Goal: Complete application form: Complete application form

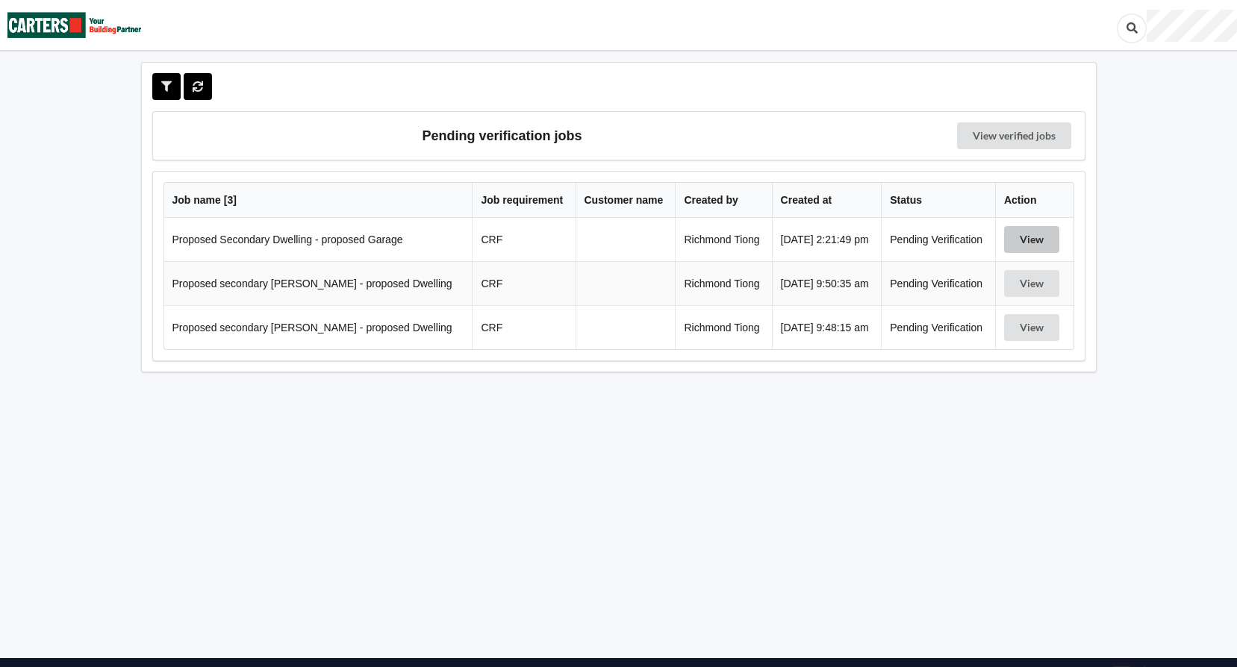
click at [1039, 241] on button "View" at bounding box center [1031, 239] width 55 height 27
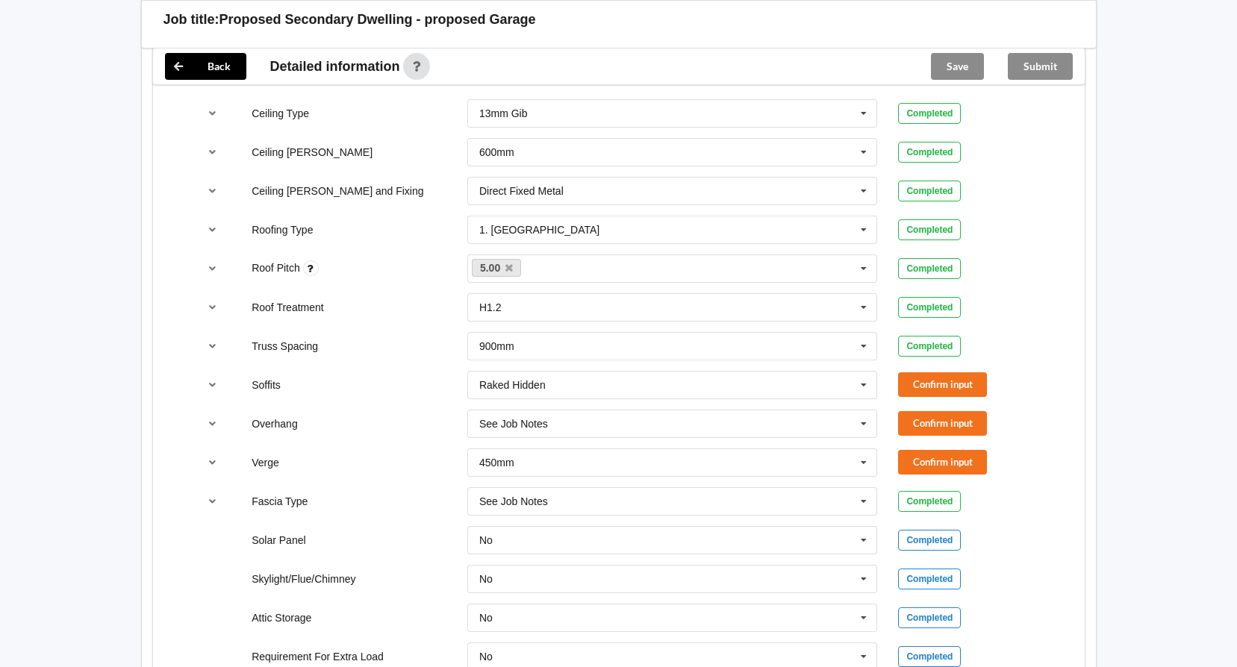
scroll to position [970, 0]
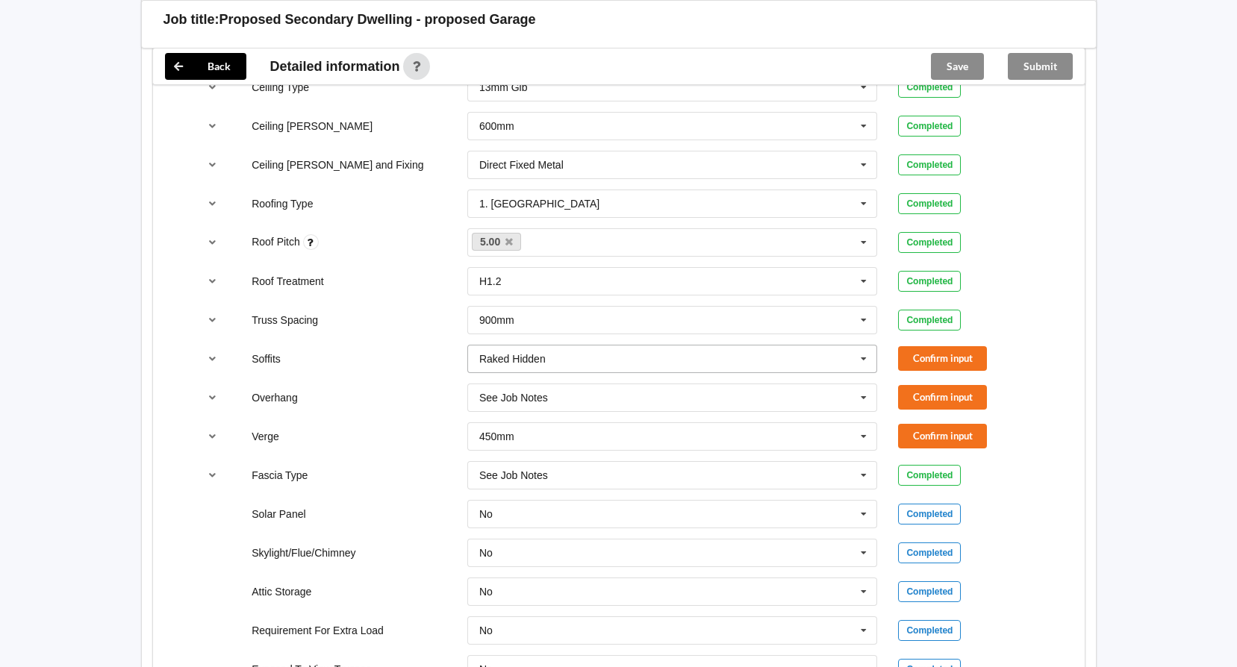
click at [867, 357] on icon at bounding box center [863, 360] width 22 height 28
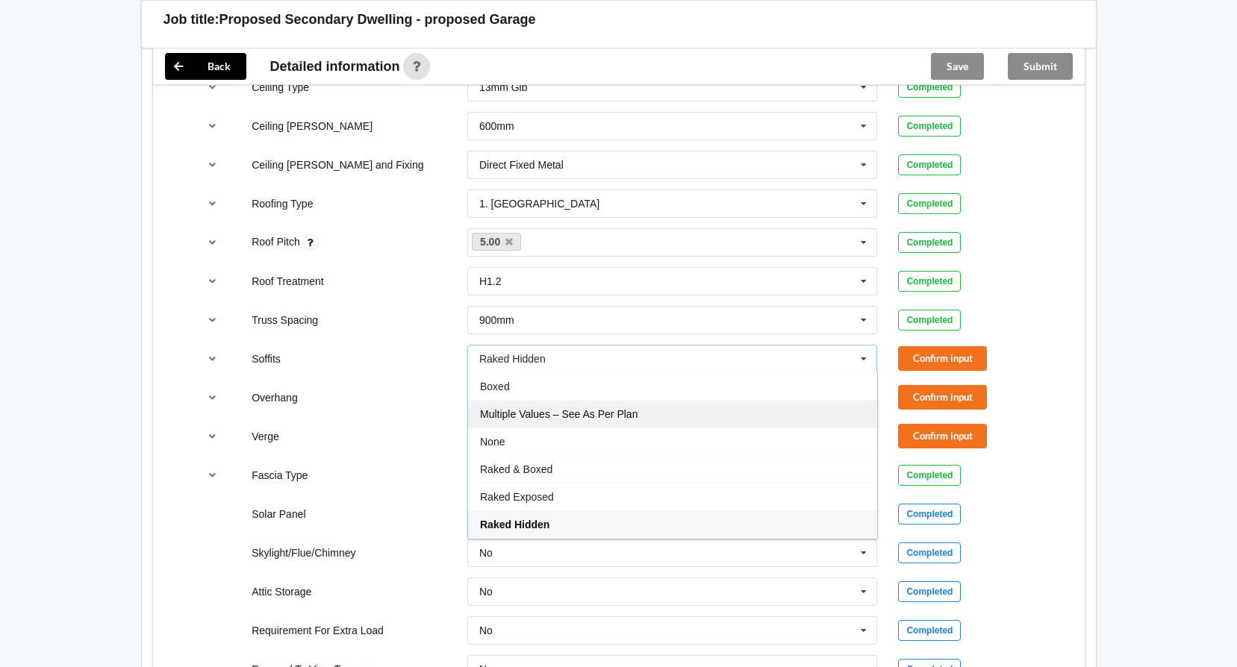
click at [702, 411] on div "Multiple Values – See As Per Plan" at bounding box center [672, 414] width 409 height 28
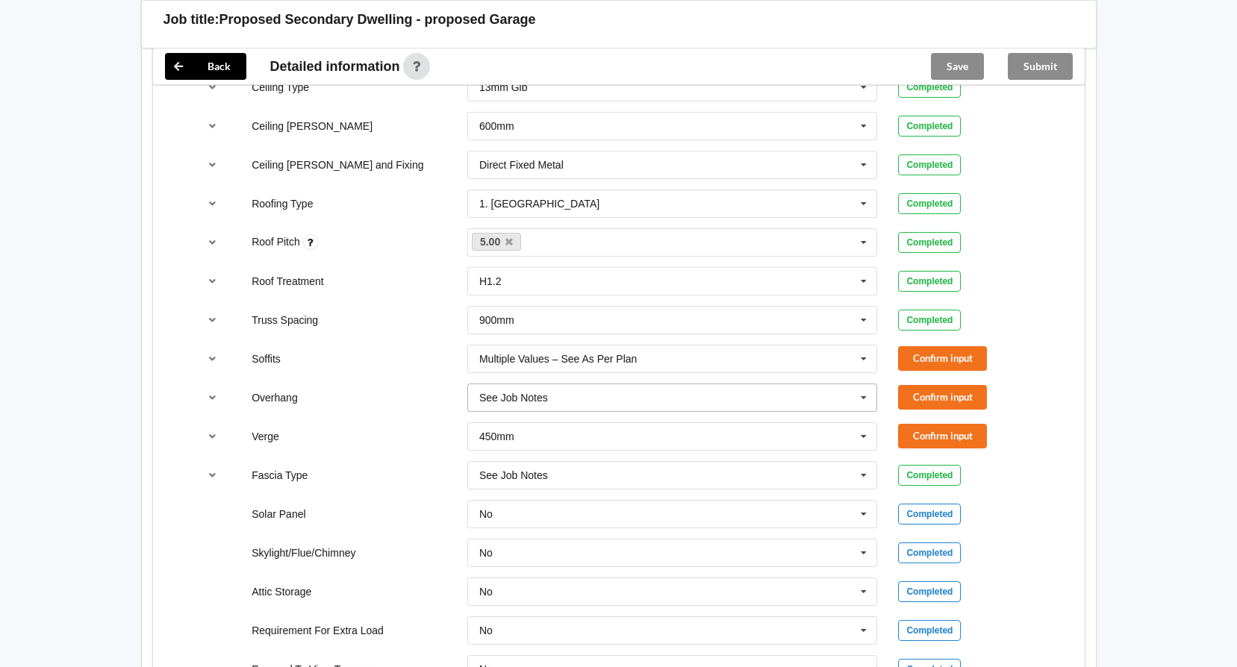
click at [866, 399] on icon at bounding box center [863, 398] width 22 height 28
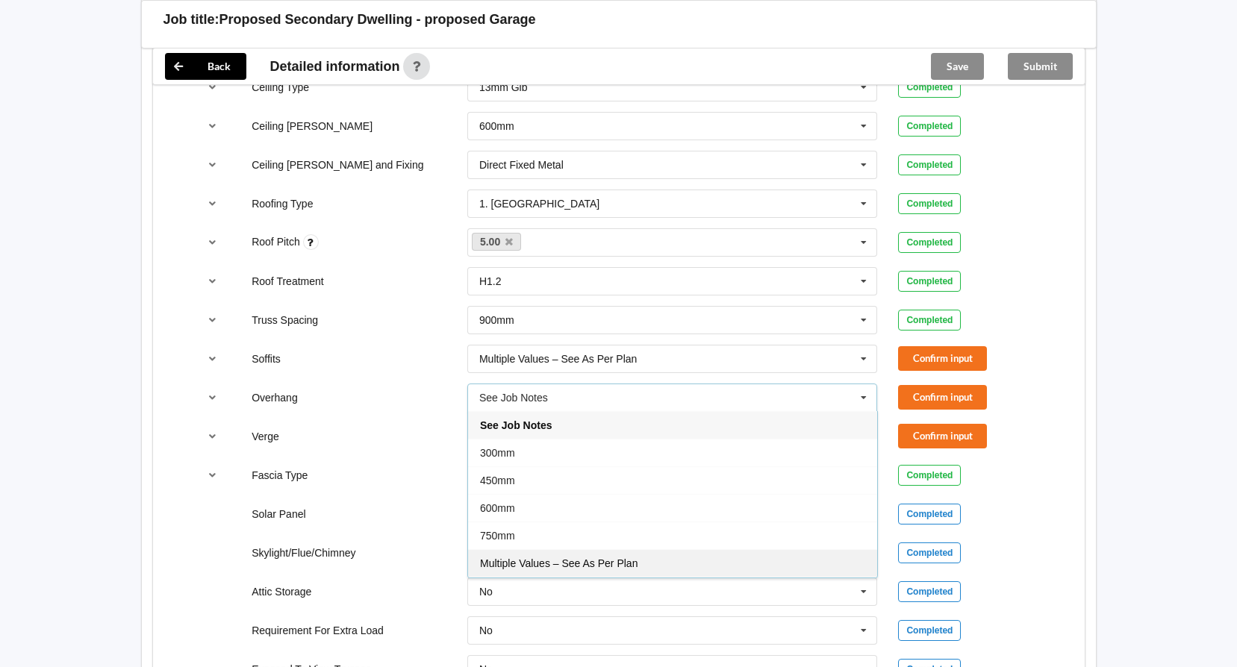
click at [630, 562] on span "Multiple Values – See As Per Plan" at bounding box center [559, 564] width 158 height 12
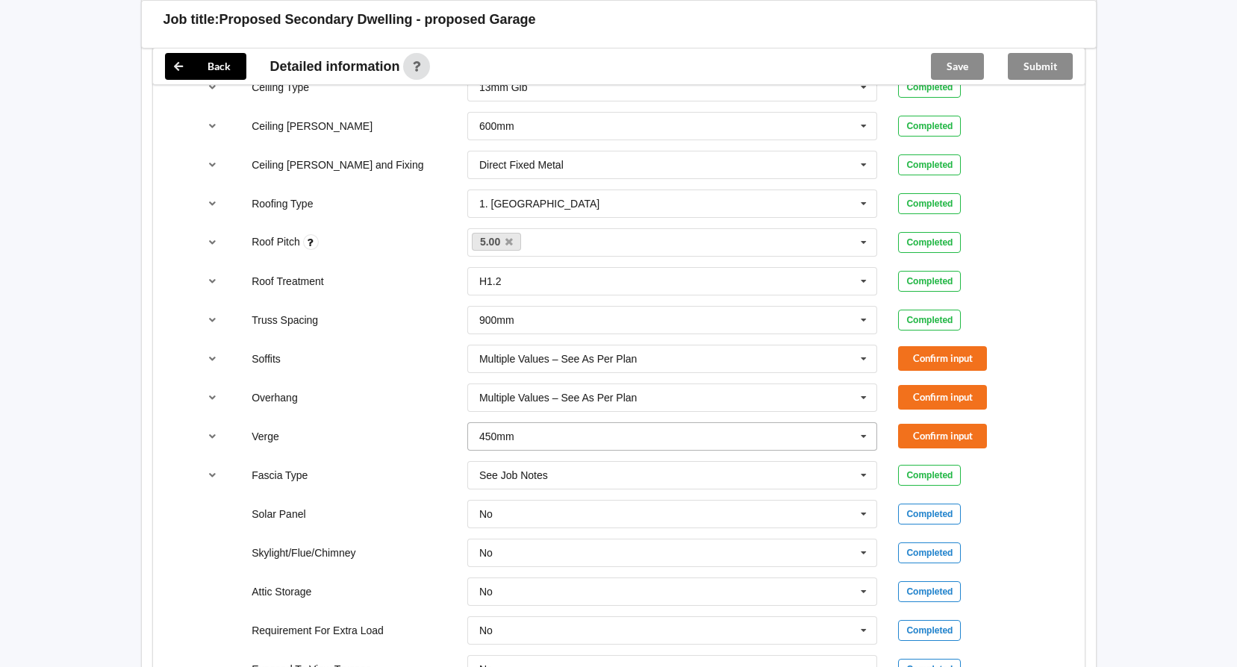
click at [865, 436] on icon at bounding box center [863, 437] width 22 height 28
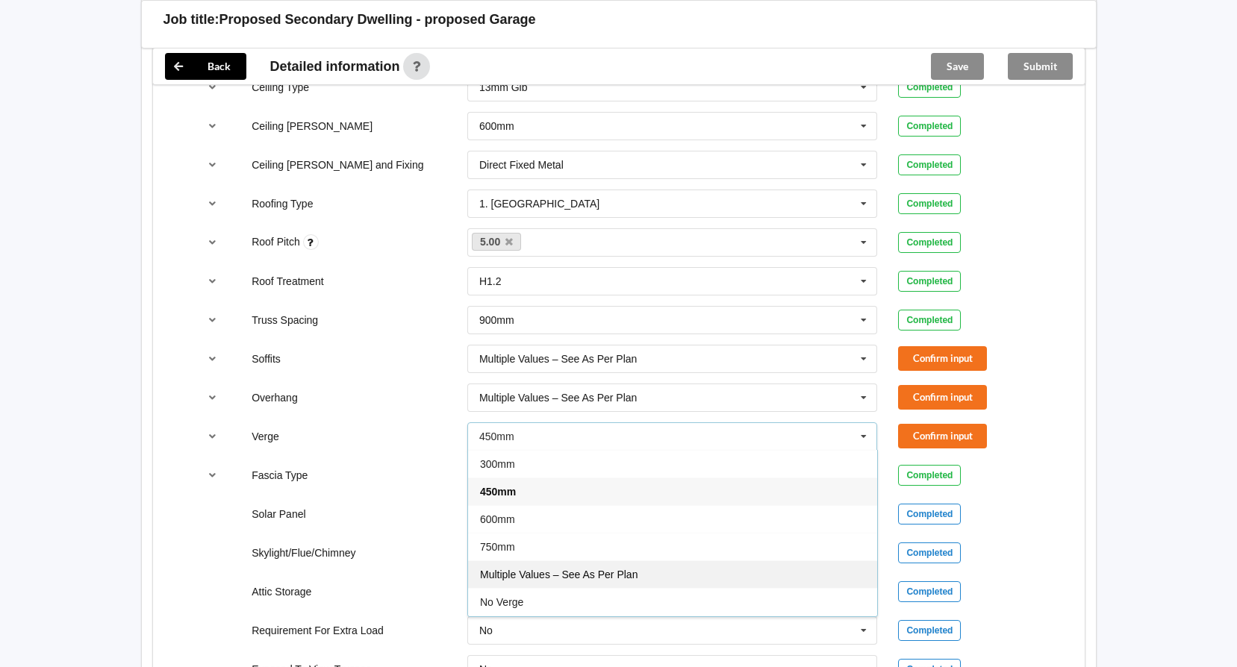
click at [596, 576] on span "Multiple Values – See As Per Plan" at bounding box center [559, 575] width 158 height 12
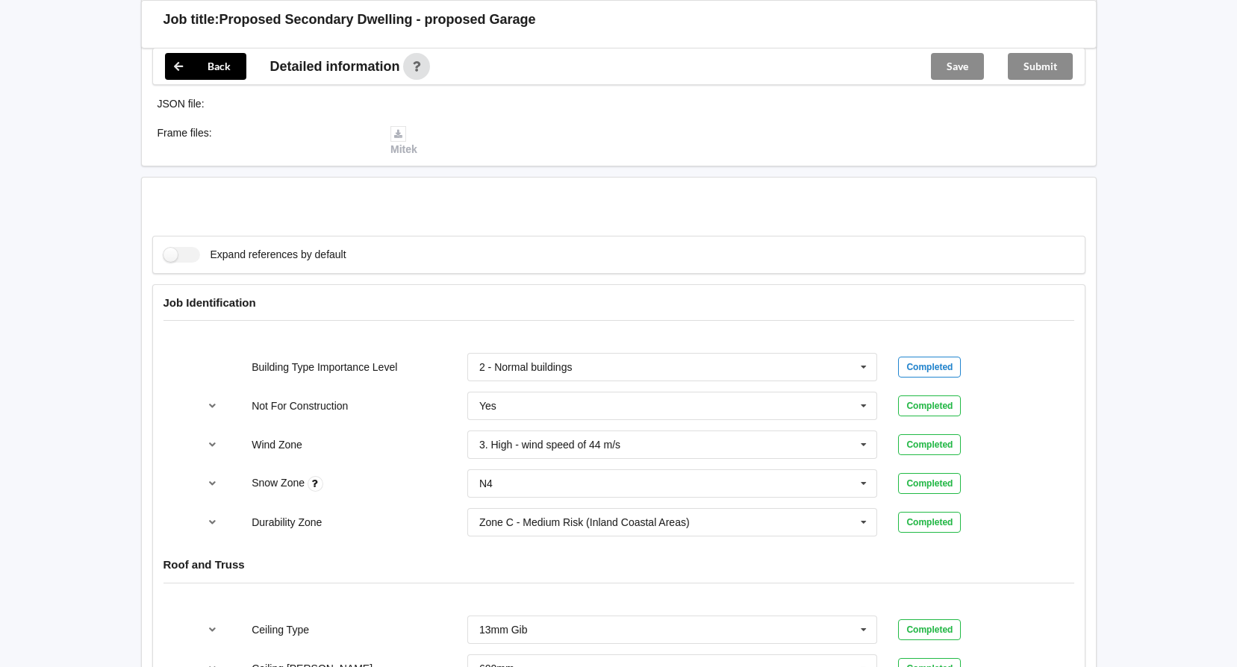
scroll to position [373, 0]
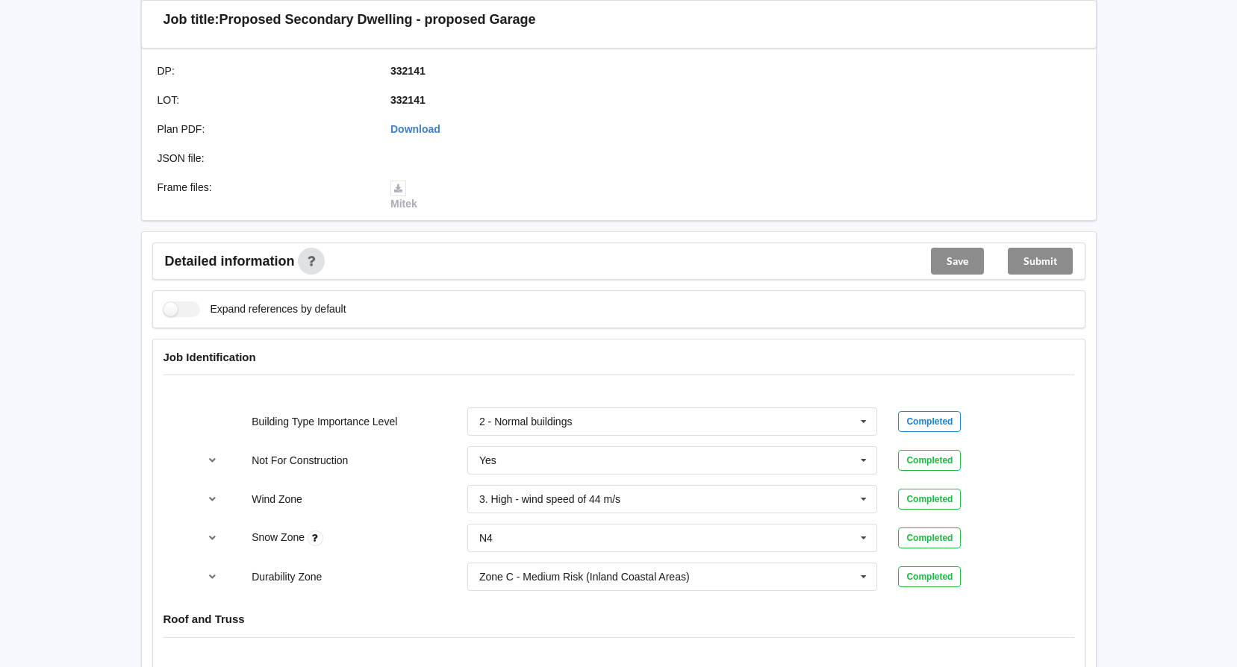
click at [954, 259] on div "Save" at bounding box center [957, 261] width 77 height 36
click at [961, 266] on div "Save" at bounding box center [957, 261] width 77 height 36
click at [1030, 264] on div "Submit" at bounding box center [1040, 261] width 89 height 36
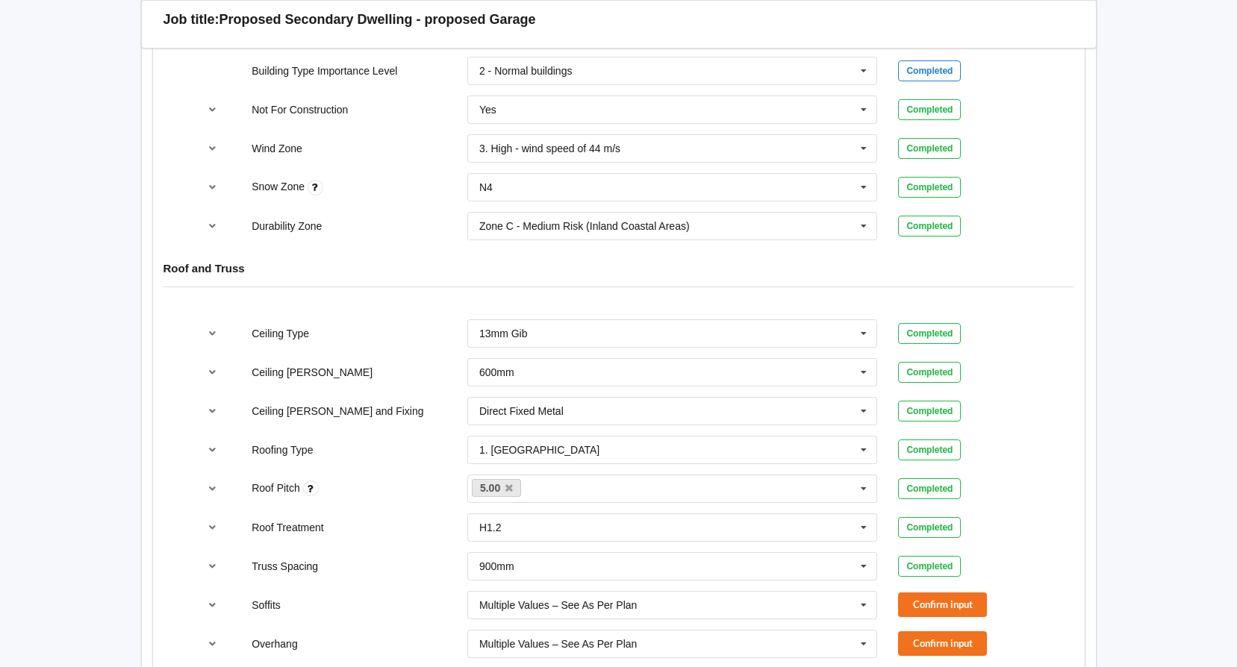
scroll to position [746, 0]
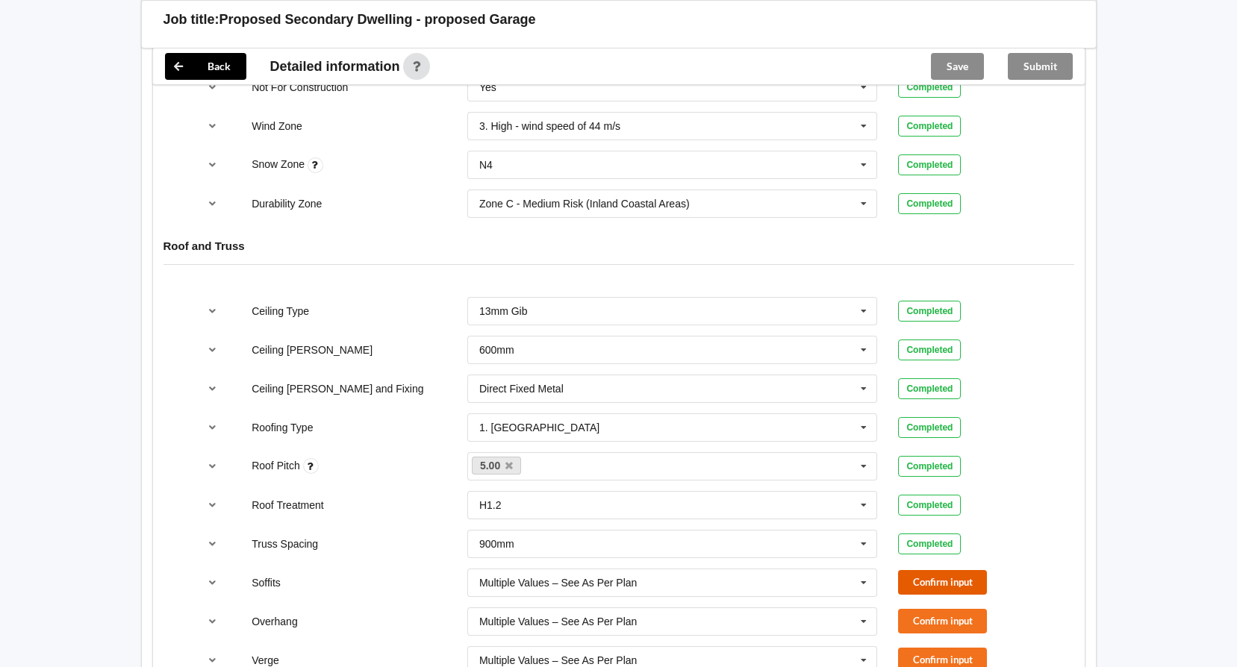
click at [952, 587] on button "Confirm input" at bounding box center [942, 582] width 89 height 25
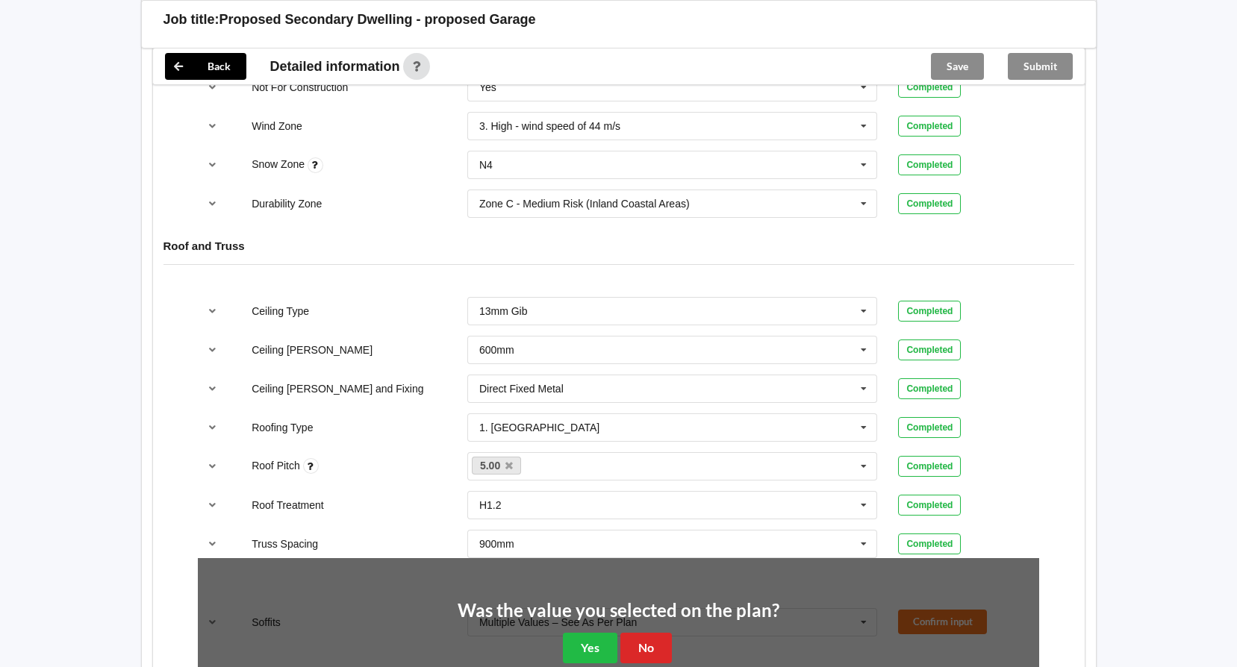
click at [1037, 467] on div "Completed" at bounding box center [968, 466] width 141 height 21
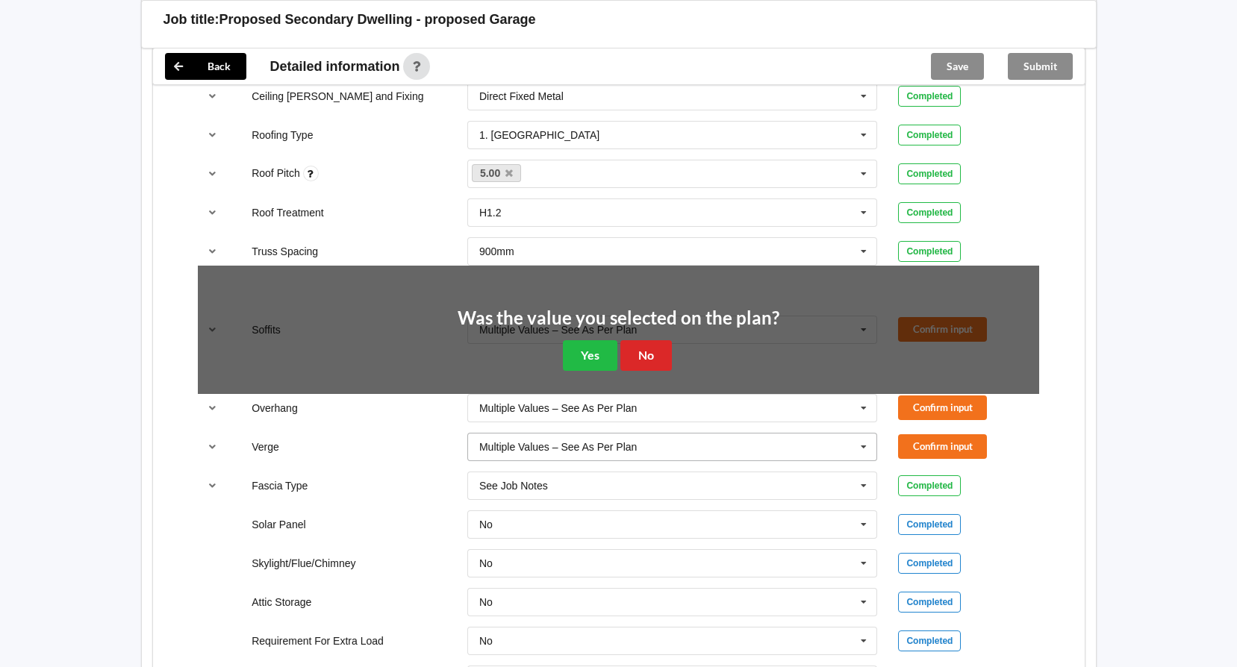
scroll to position [1045, 0]
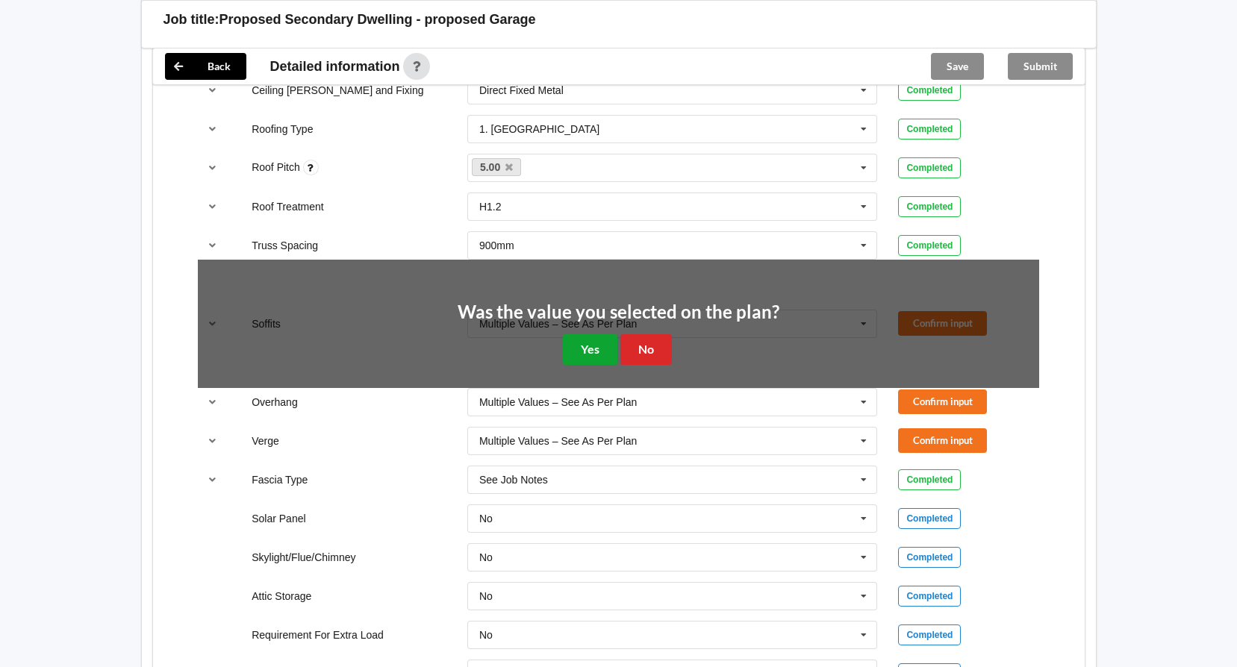
click at [576, 350] on button "Yes" at bounding box center [590, 349] width 54 height 31
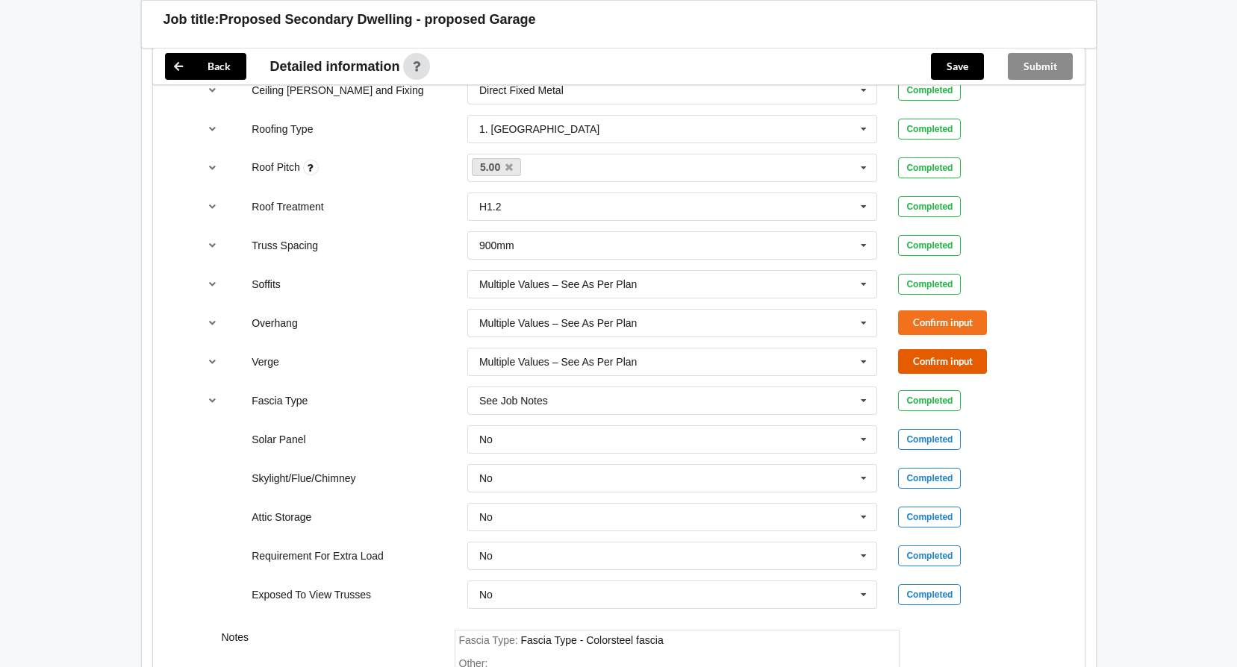
click at [933, 361] on button "Confirm input" at bounding box center [942, 361] width 89 height 25
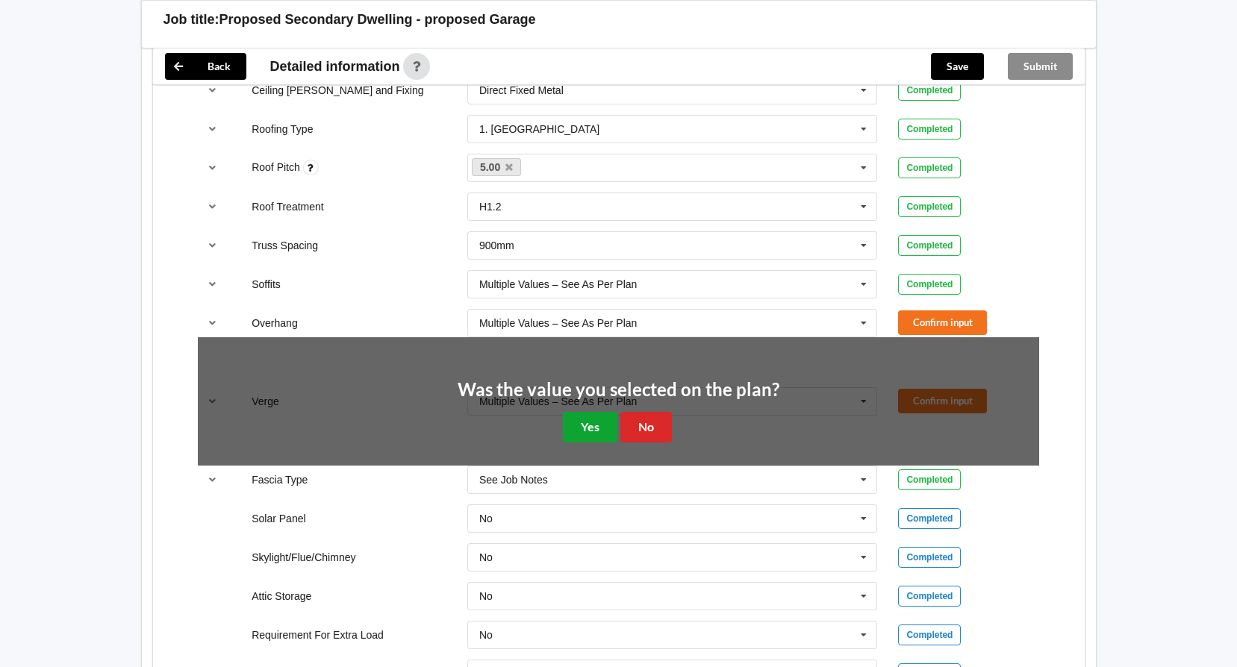
click at [584, 420] on button "Yes" at bounding box center [590, 427] width 54 height 31
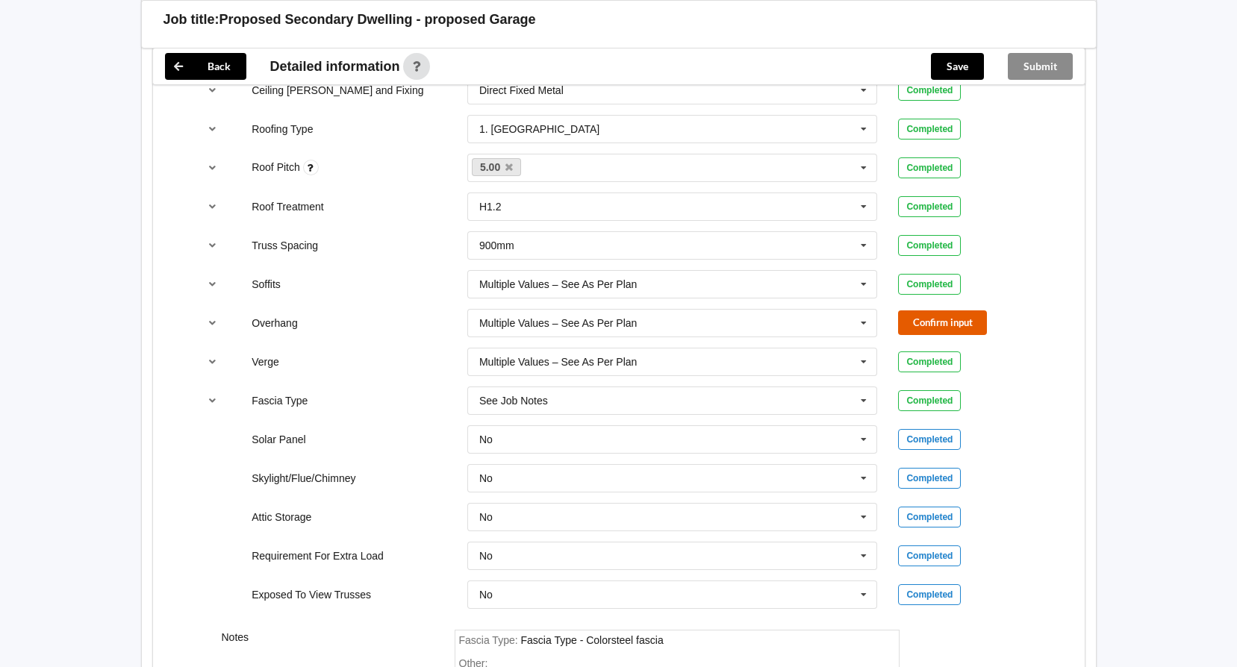
click at [935, 330] on button "Confirm input" at bounding box center [942, 323] width 89 height 25
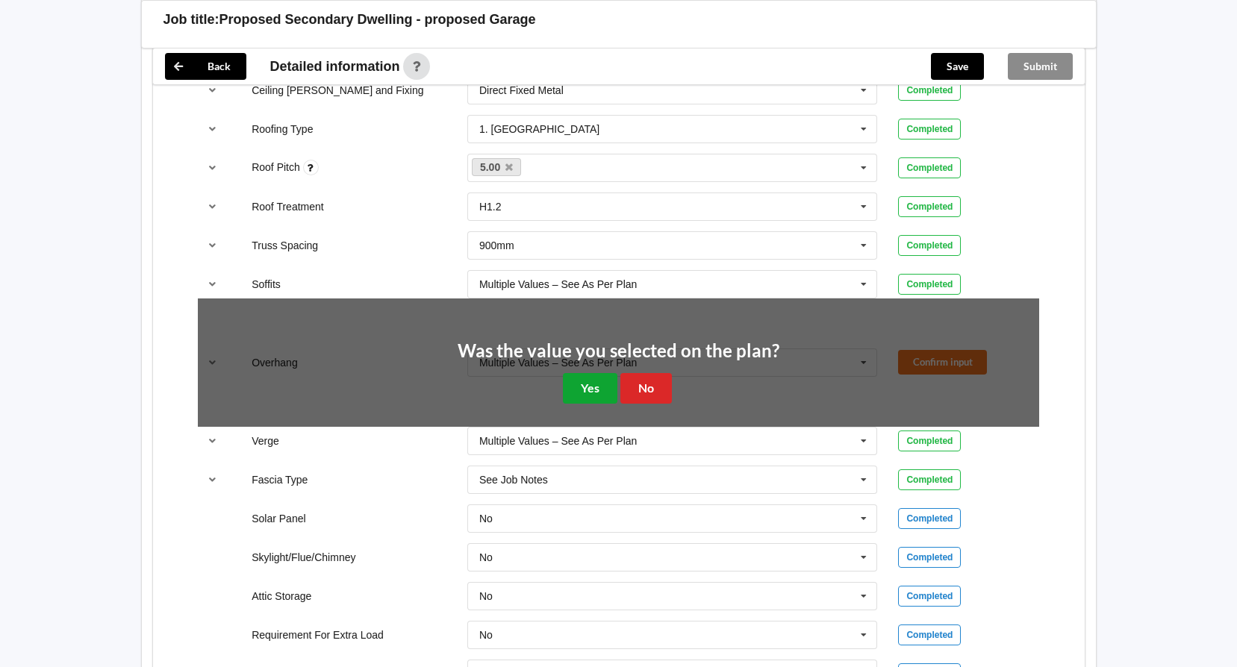
click at [596, 381] on button "Yes" at bounding box center [590, 388] width 54 height 31
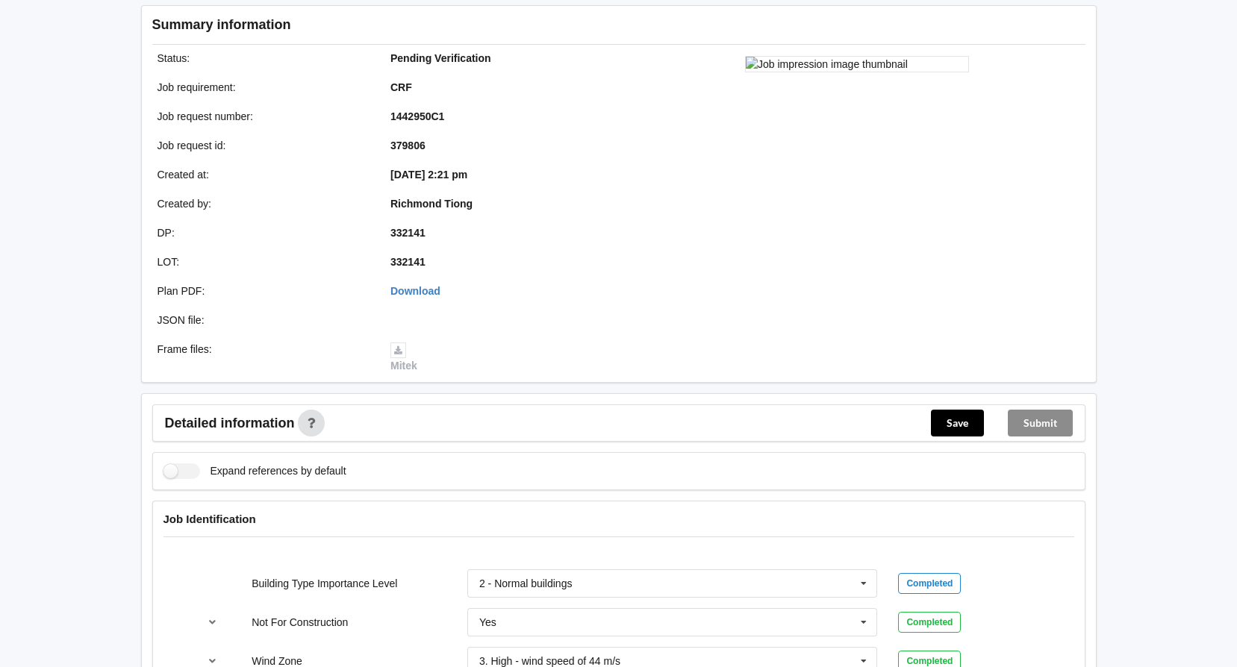
scroll to position [75, 0]
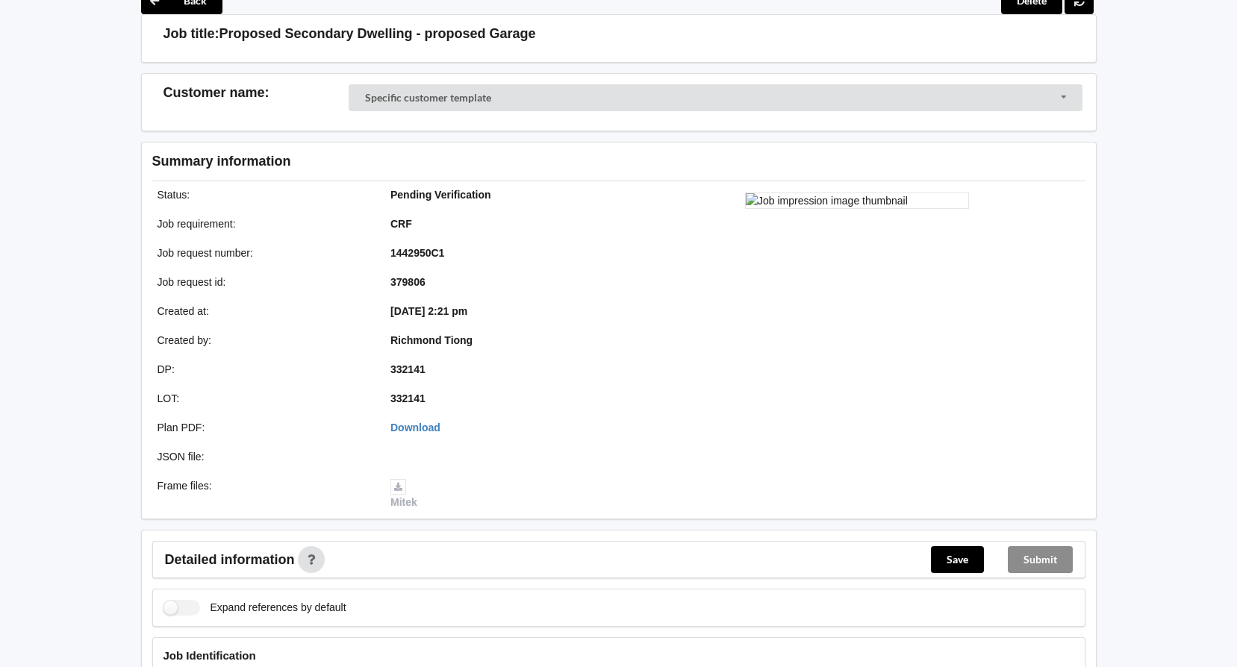
click at [1041, 558] on div "Submit" at bounding box center [1040, 560] width 89 height 36
click at [958, 567] on button "Save" at bounding box center [957, 559] width 53 height 27
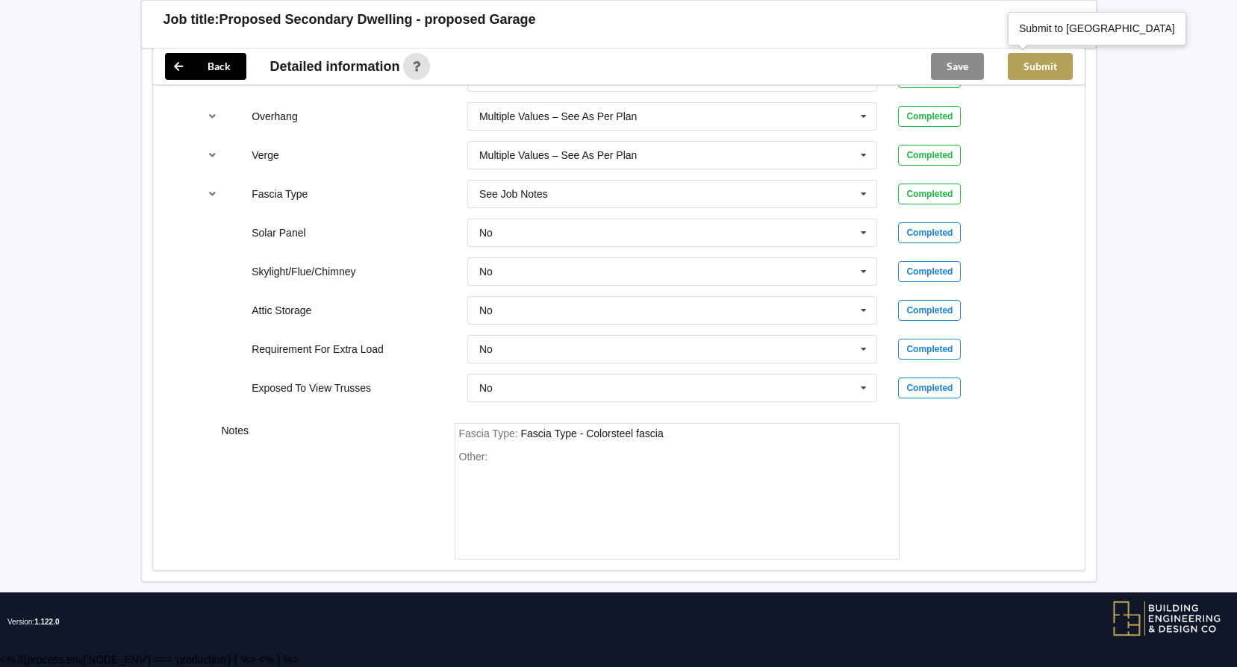
click at [1057, 71] on button "Submit" at bounding box center [1040, 66] width 65 height 27
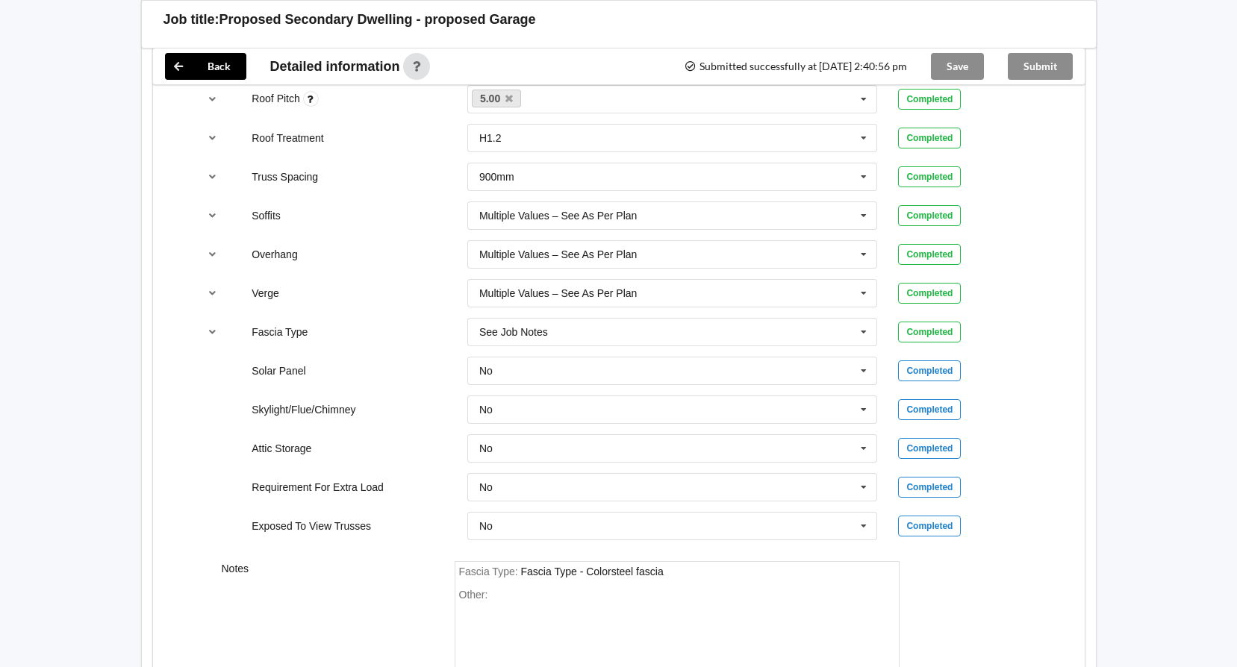
scroll to position [1183, 0]
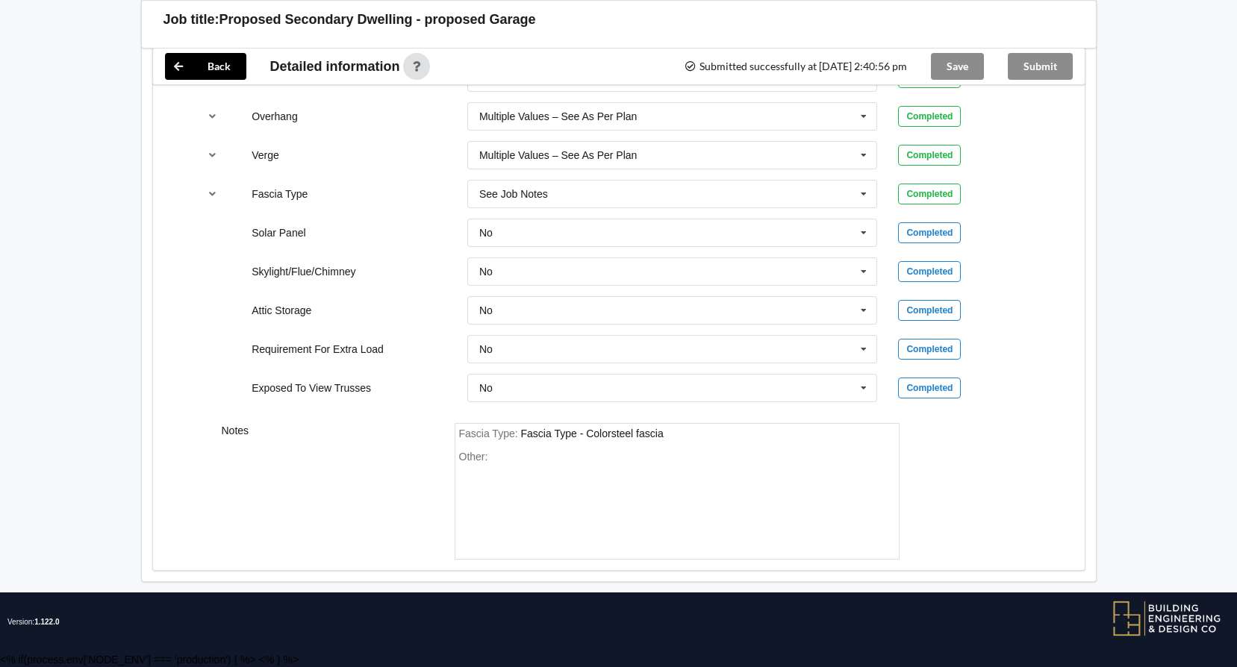
click at [1046, 65] on div "Submit" at bounding box center [1040, 67] width 89 height 36
click at [965, 69] on div "Save" at bounding box center [957, 67] width 77 height 36
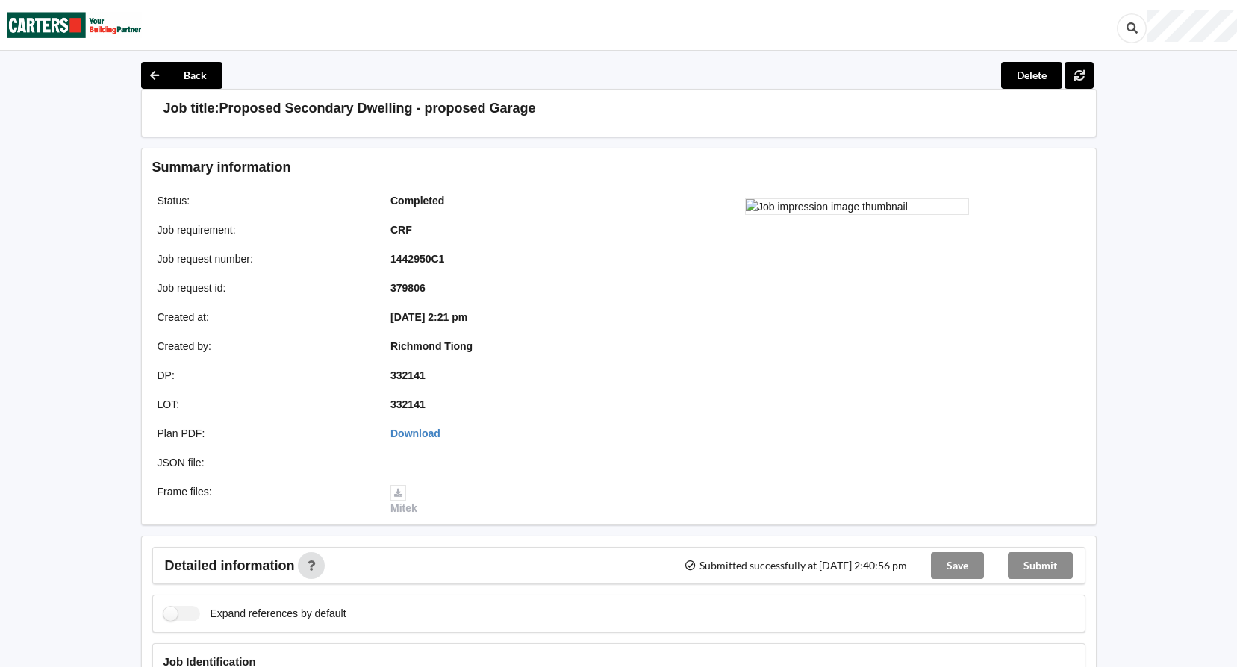
click at [1023, 565] on div "Submit" at bounding box center [1040, 566] width 89 height 36
click at [1051, 567] on div "Submit" at bounding box center [1040, 566] width 89 height 36
click at [977, 566] on div "Save" at bounding box center [957, 566] width 77 height 36
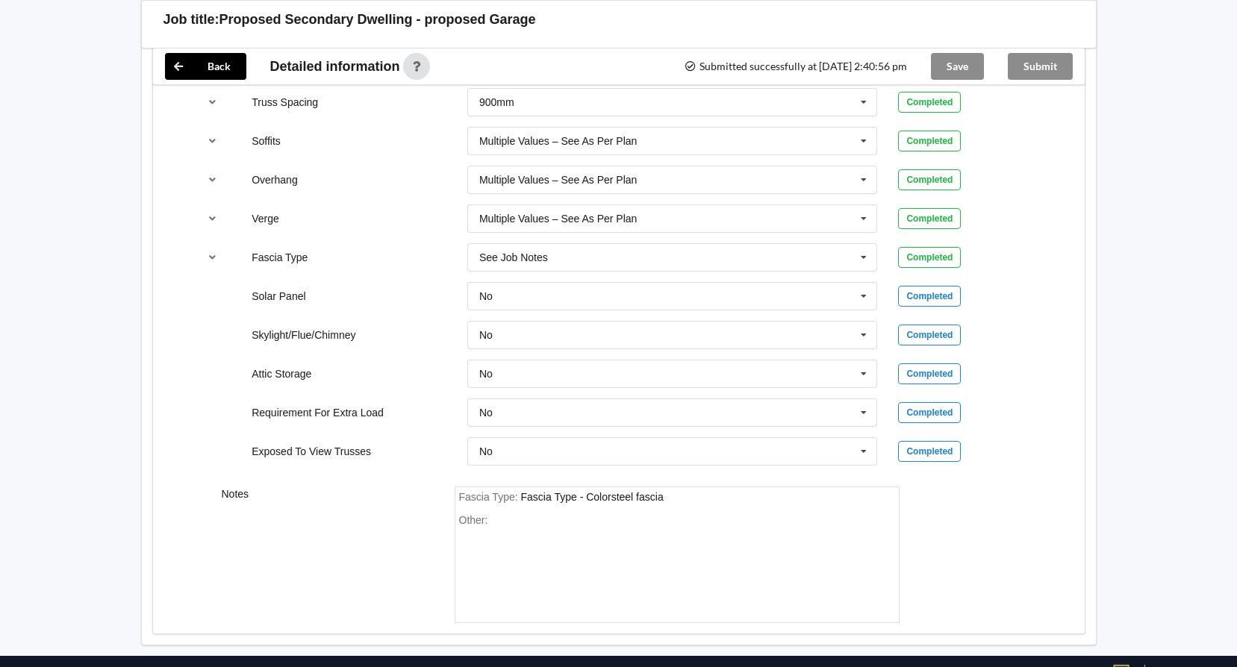
scroll to position [1183, 0]
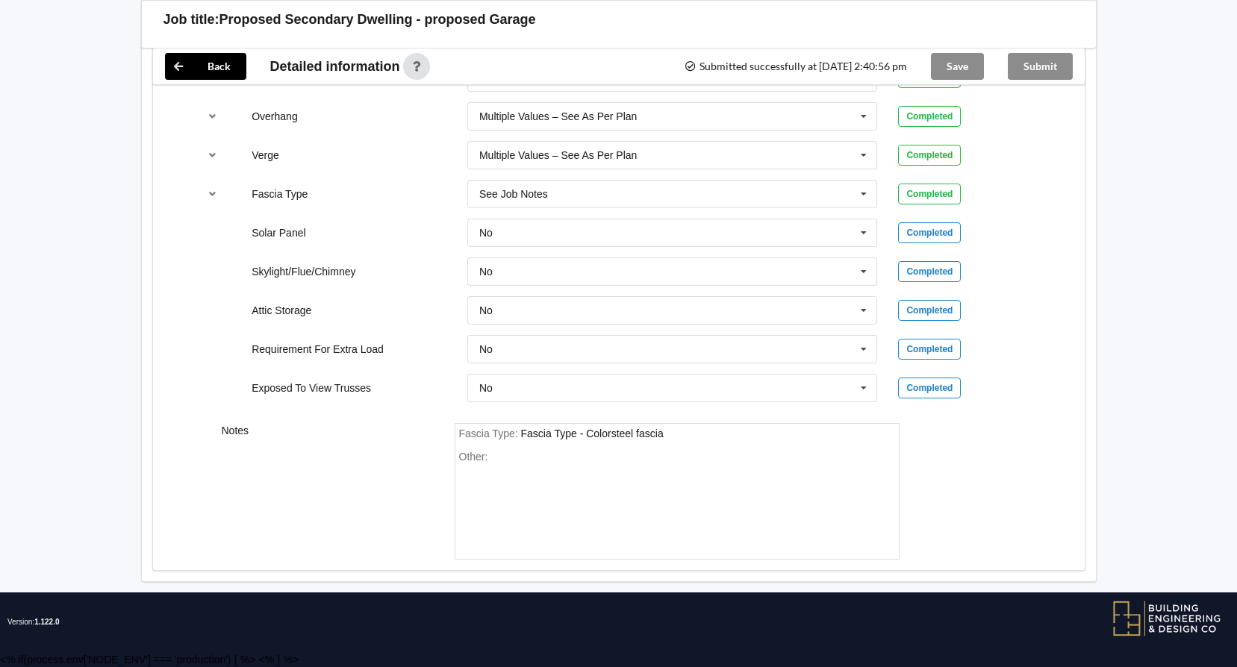
click at [1032, 63] on div "Submit" at bounding box center [1040, 67] width 89 height 36
click at [958, 65] on div "Save" at bounding box center [957, 67] width 77 height 36
